Goal: Transaction & Acquisition: Purchase product/service

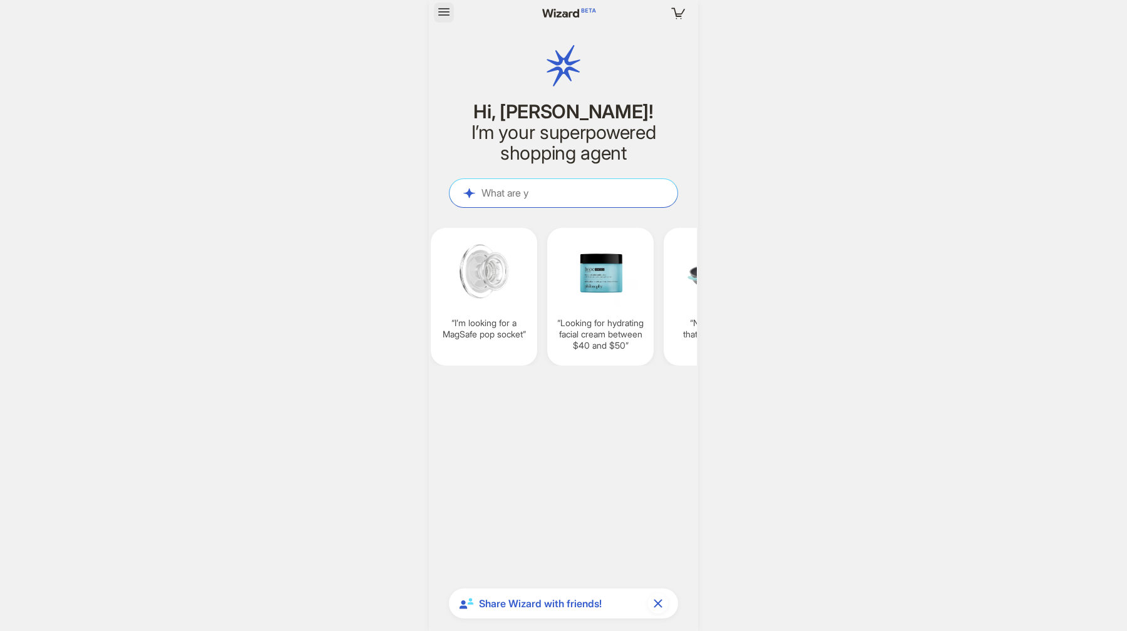
scroll to position [954, 0]
click at [438, 18] on icon "button" at bounding box center [443, 11] width 15 height 15
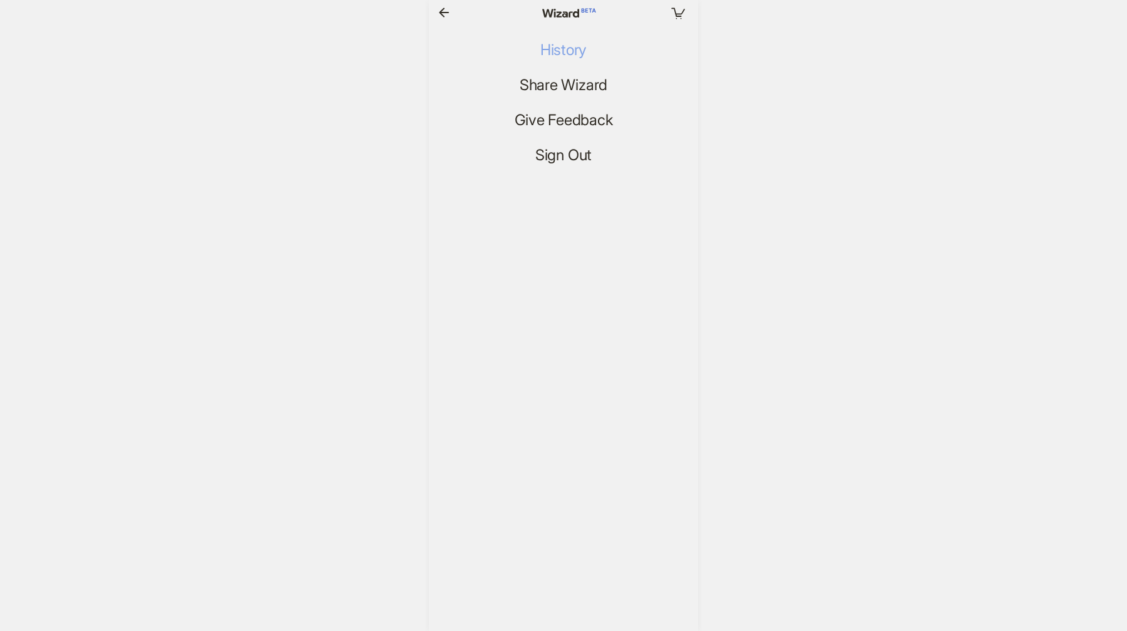
click at [572, 43] on span "History" at bounding box center [563, 50] width 46 height 18
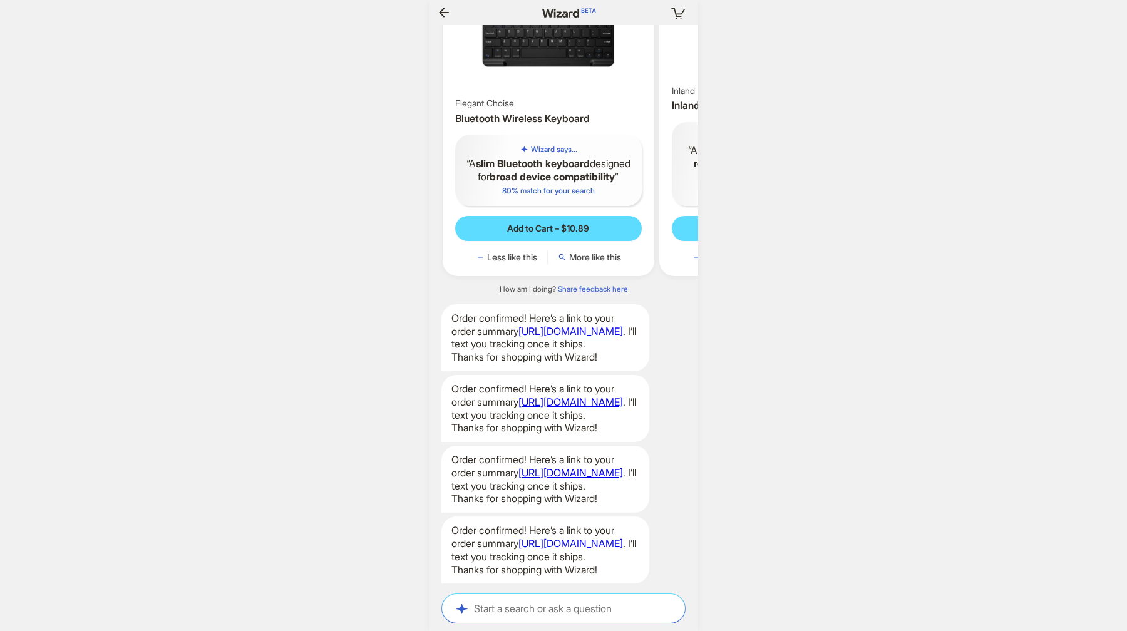
scroll to position [950, 0]
drag, startPoint x: 546, startPoint y: 542, endPoint x: 568, endPoint y: 390, distance: 153.8
click at [447, 15] on icon "button" at bounding box center [443, 12] width 15 height 15
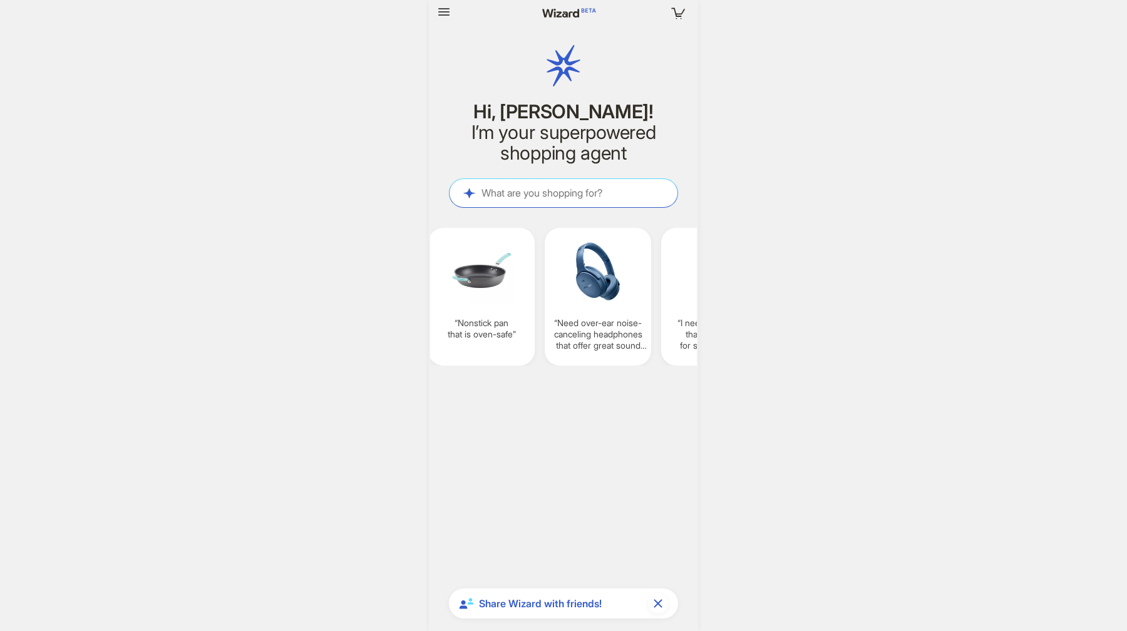
scroll to position [0, 1169]
click at [673, 10] on icon "button" at bounding box center [678, 12] width 23 height 23
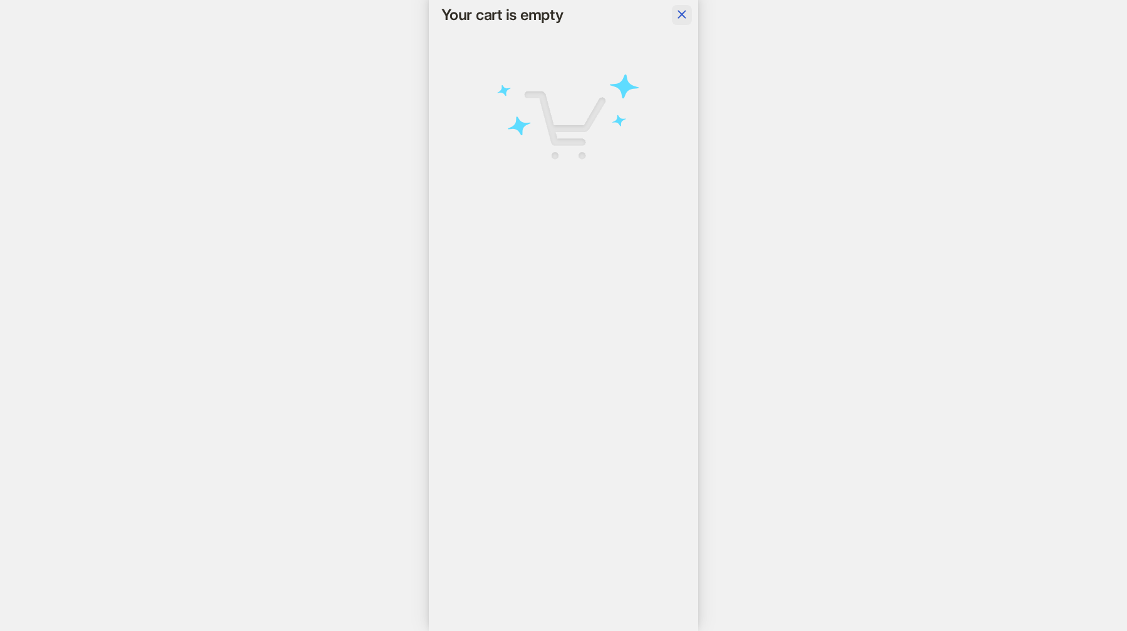
click at [672, 16] on button "button" at bounding box center [682, 15] width 20 height 20
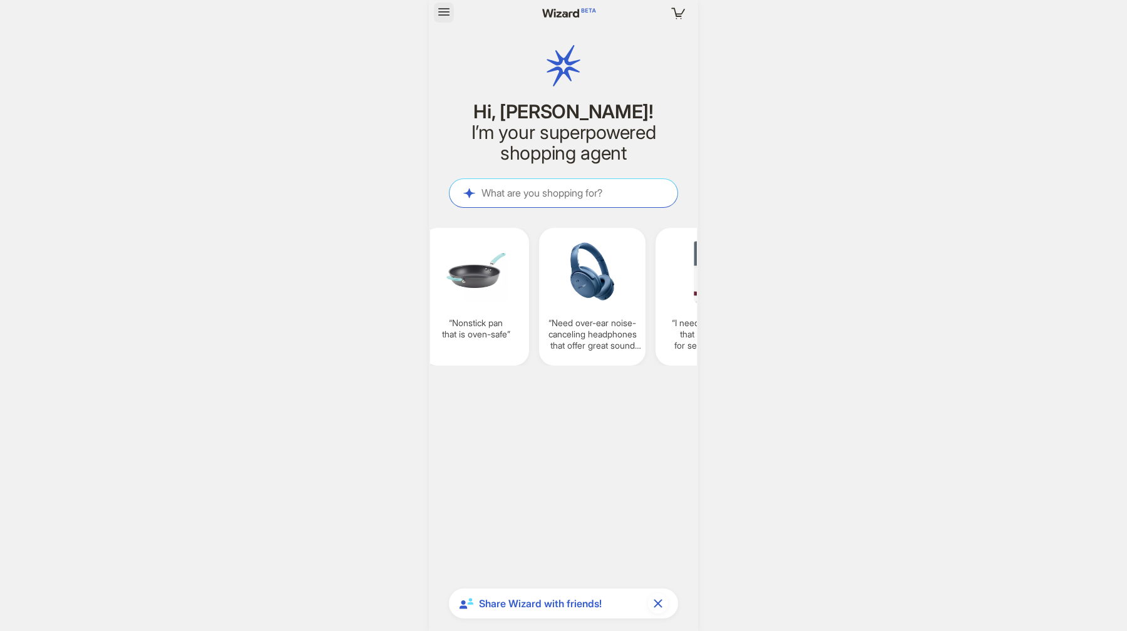
click at [442, 13] on icon "button" at bounding box center [443, 12] width 11 height 8
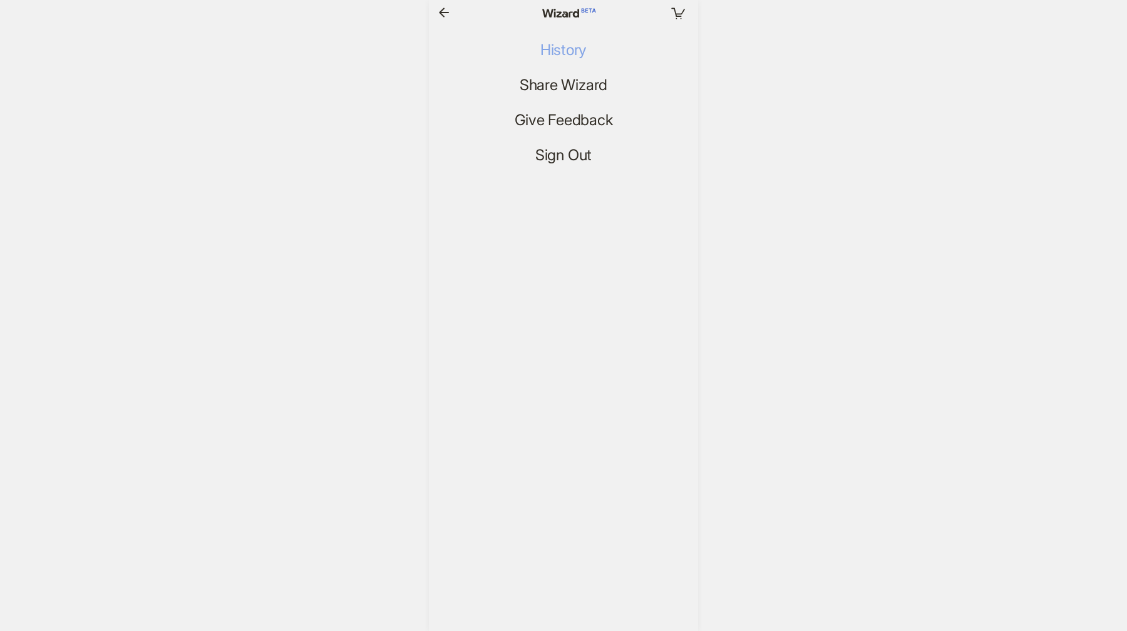
scroll to position [0, 1172]
click at [557, 48] on span "History" at bounding box center [563, 50] width 46 height 18
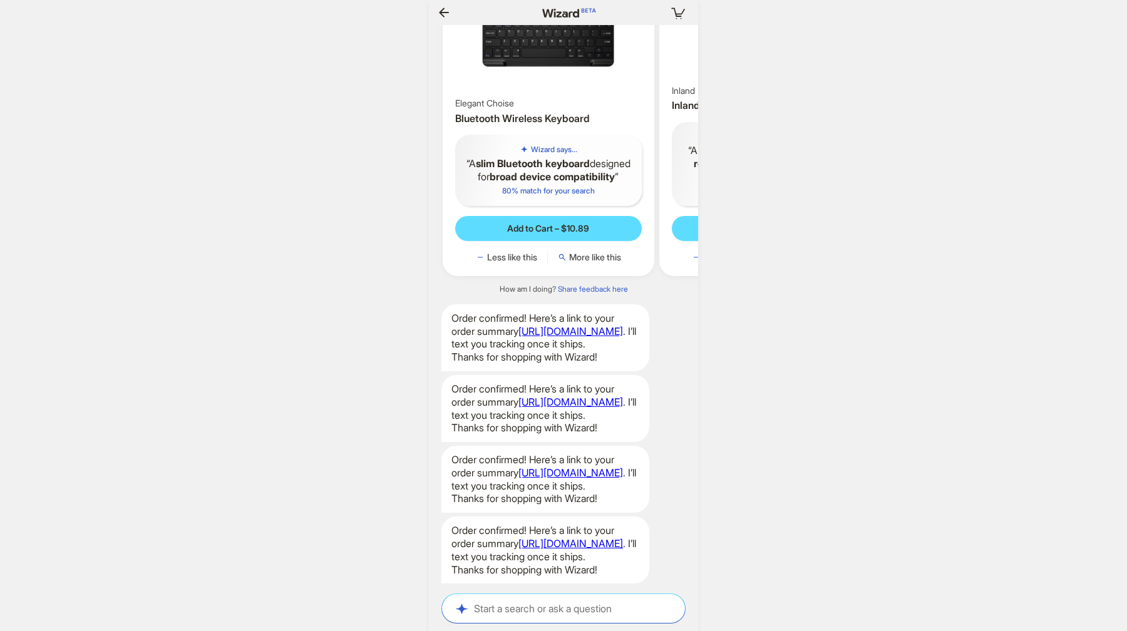
click at [778, 214] on div "Your cart is empty Hi, Antonio! I’m your superpowered shopping agent What are y…" at bounding box center [563, 315] width 1127 height 631
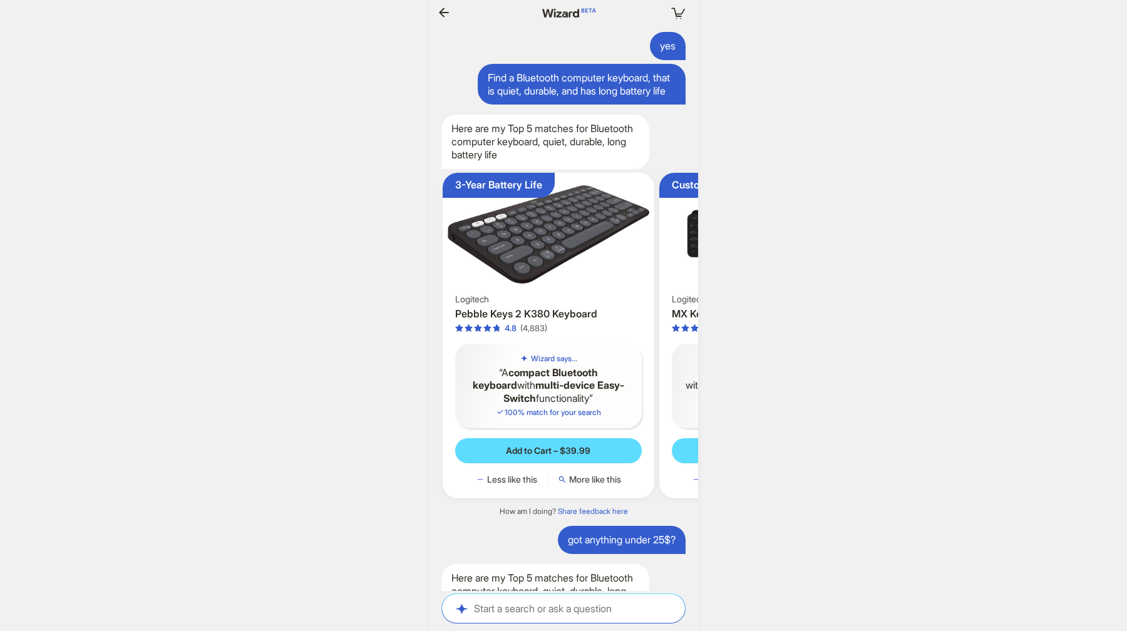
scroll to position [240, 0]
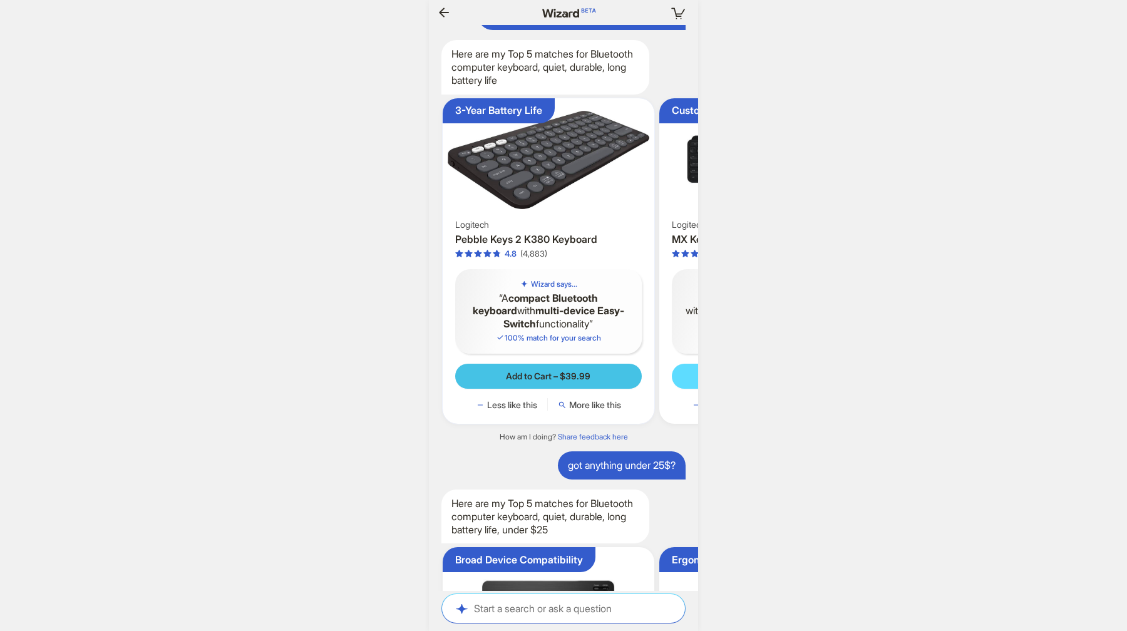
click at [573, 382] on span "Add to Cart – $39.99" at bounding box center [548, 376] width 85 height 11
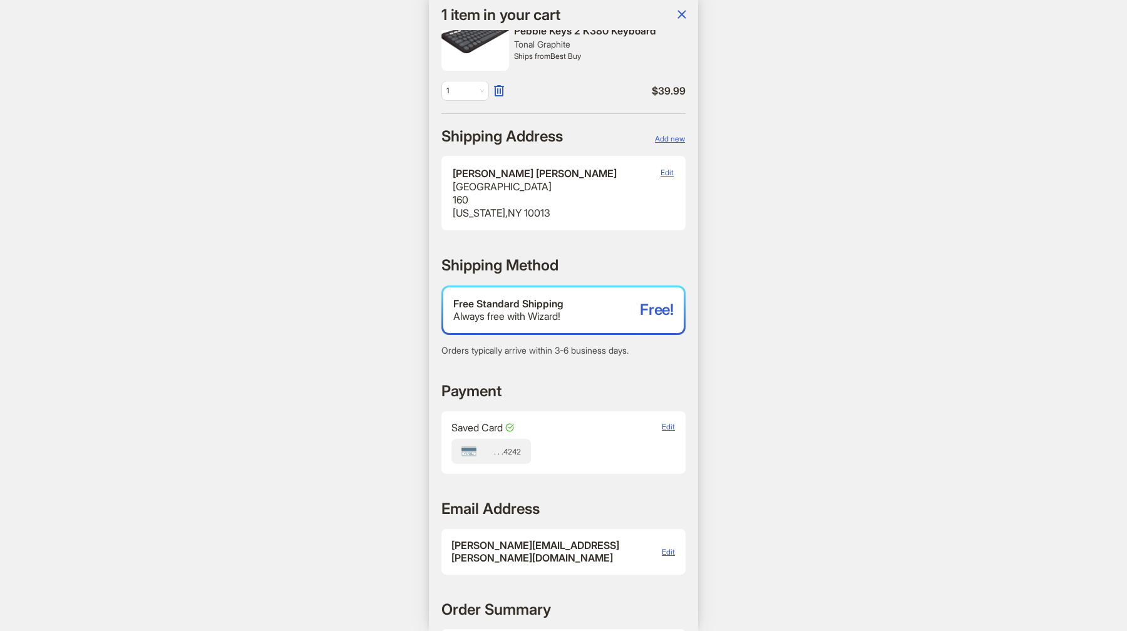
scroll to position [0, 1220]
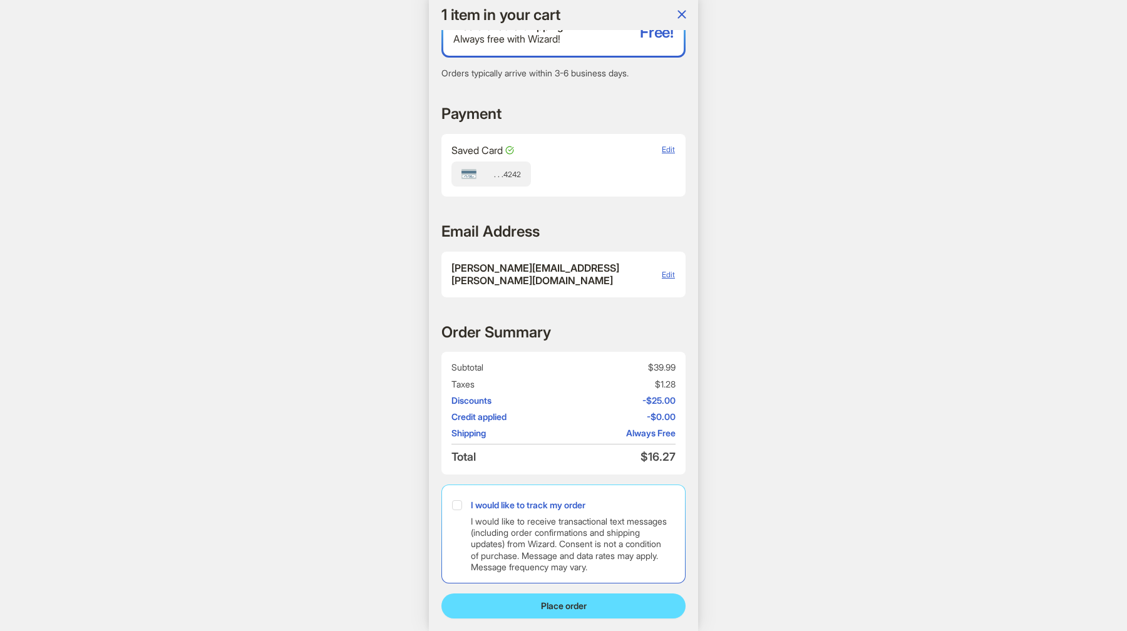
click at [647, 395] on span "-$25.00" at bounding box center [621, 400] width 110 height 11
click at [652, 395] on span "-$25.00" at bounding box center [621, 400] width 110 height 11
click at [744, 362] on div "1 1 item in your cart Hi, Antonio! I’m your superpowered shopping agent What ar…" at bounding box center [563, 315] width 1127 height 631
click at [309, 119] on div "1 1 item in your cart Hi, Antonio! I’m your superpowered shopping agent What ar…" at bounding box center [563, 315] width 1127 height 631
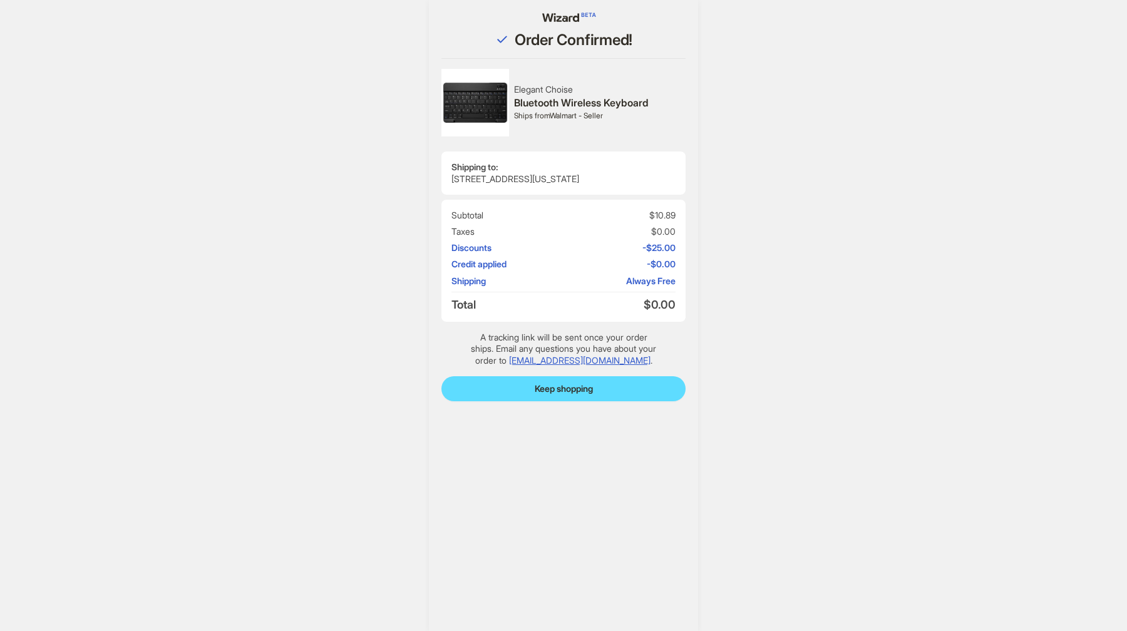
scroll to position [954, 0]
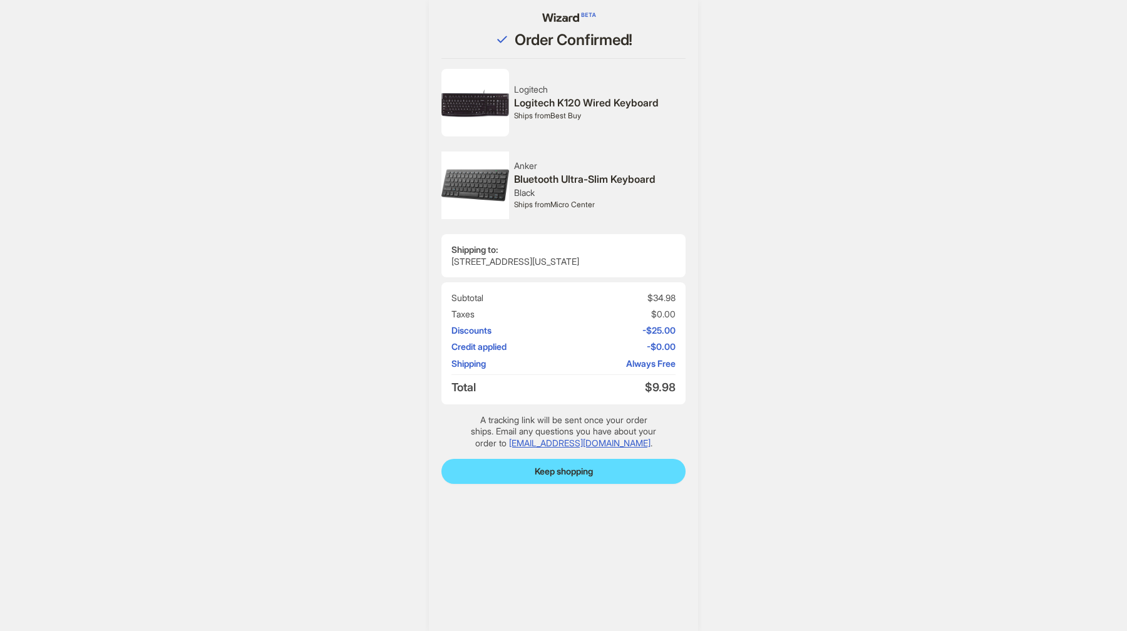
scroll to position [954, 0]
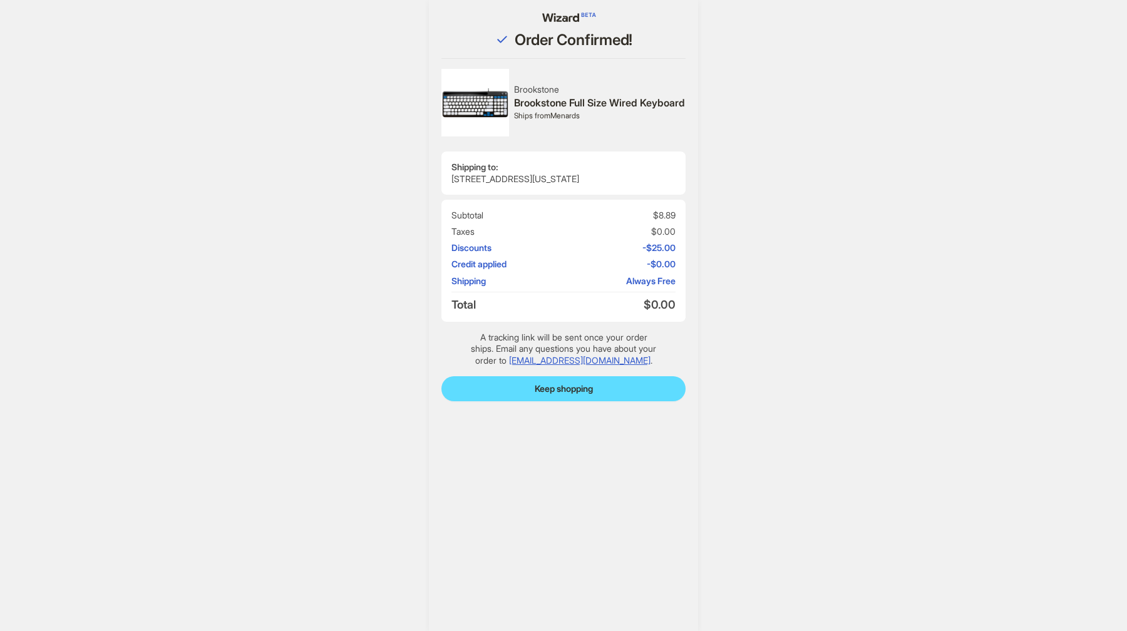
scroll to position [954, 0]
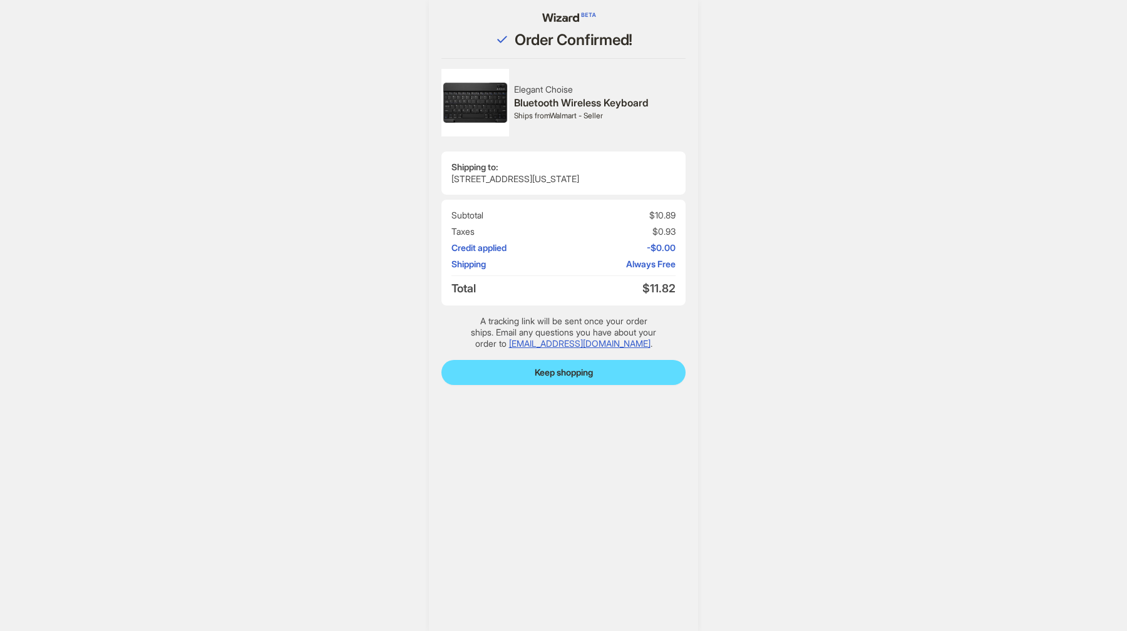
scroll to position [954, 0]
click at [316, 154] on div "Order Confirmed! Elegant Choise Bluetooth Wireless Keyboard Ships from Walmart …" at bounding box center [563, 315] width 1127 height 631
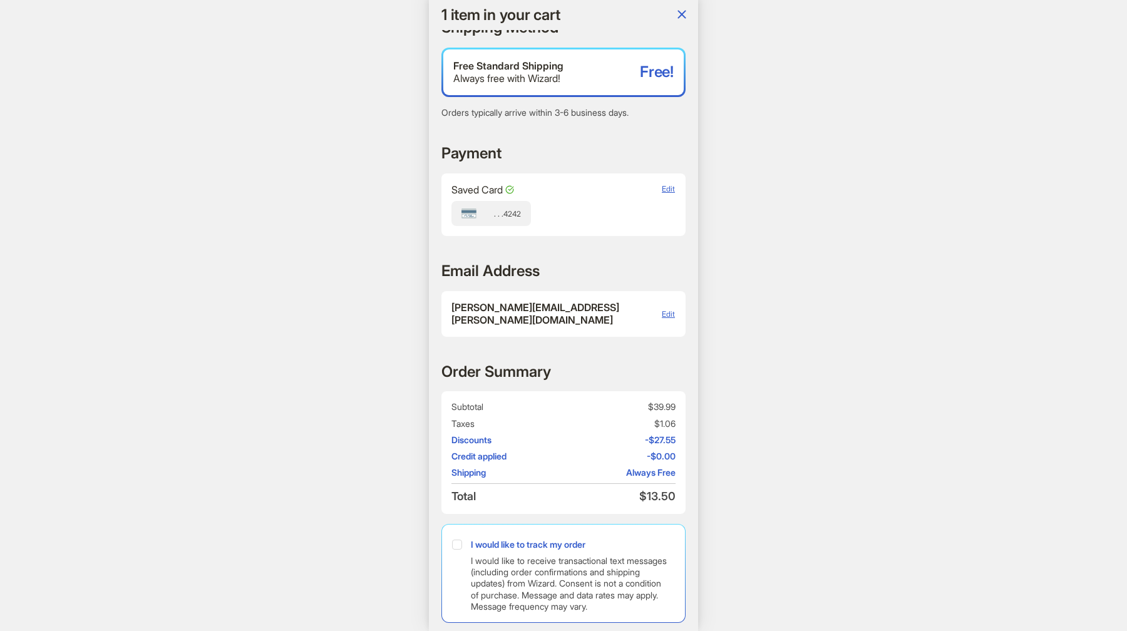
scroll to position [324, 0]
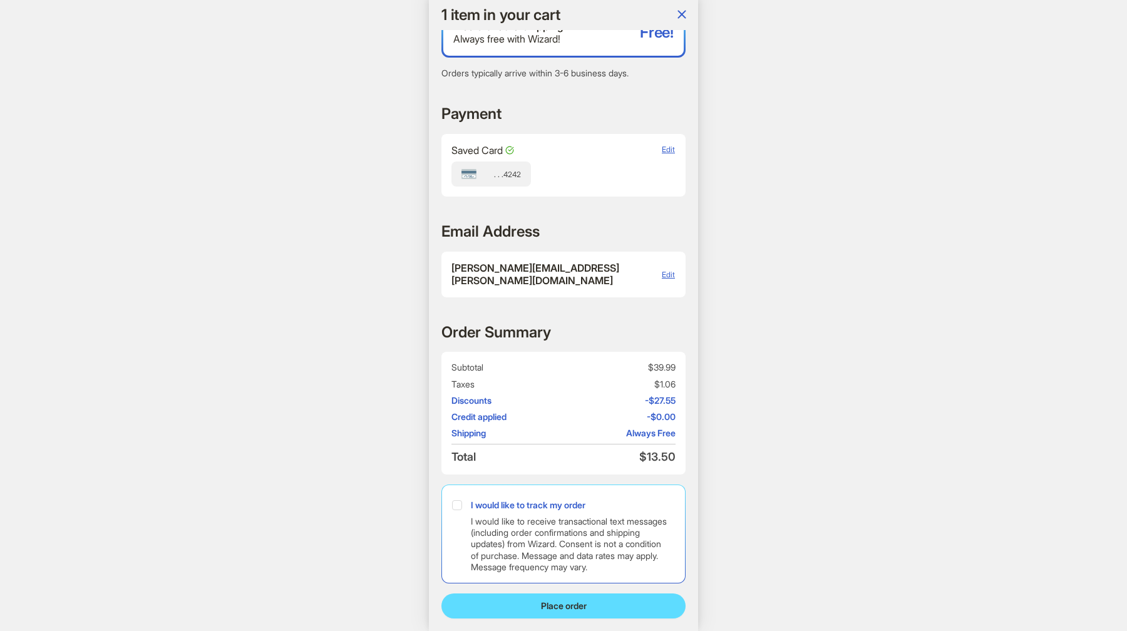
click at [901, 186] on div "1 1 item in your cart Hi, [PERSON_NAME]! I’m your superpowered shopping agent W…" at bounding box center [563, 315] width 1127 height 631
click at [840, 157] on div "1 1 item in your cart Hi, [PERSON_NAME]! I’m your superpowered shopping agent W…" at bounding box center [563, 315] width 1127 height 631
